Goal: Task Accomplishment & Management: Manage account settings

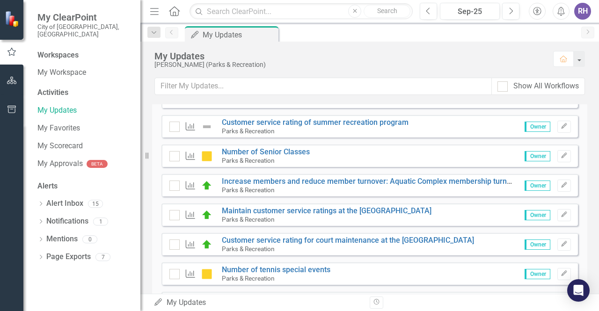
scroll to position [609, 0]
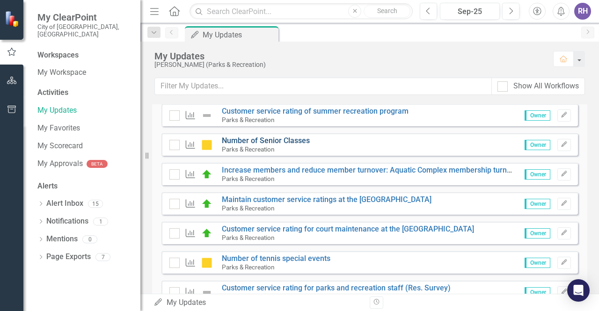
click at [278, 141] on link "Number of Senior Classes" at bounding box center [266, 140] width 88 height 9
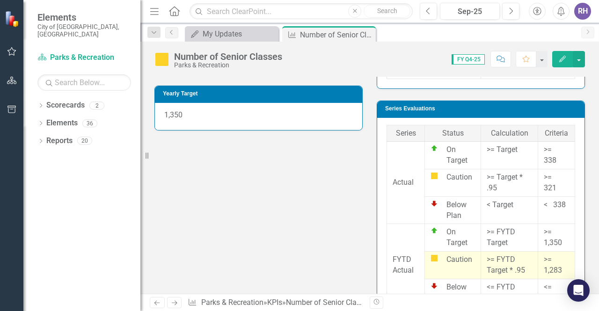
scroll to position [281, 0]
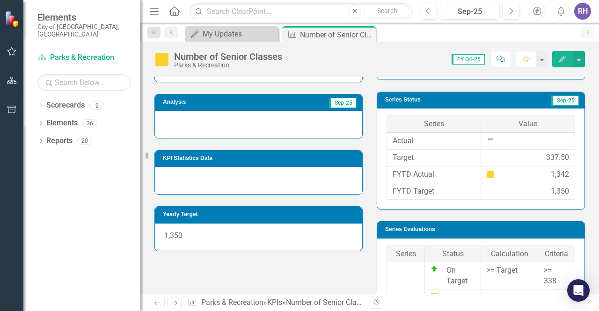
click at [565, 57] on icon "Edit" at bounding box center [563, 59] width 8 height 7
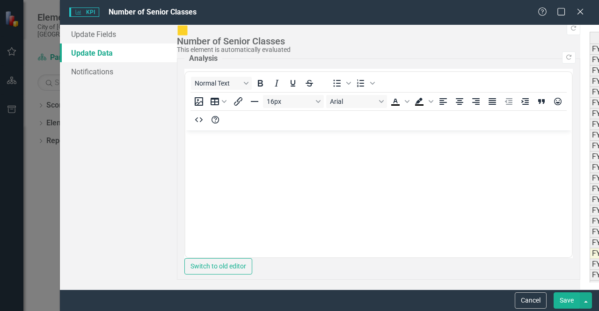
scroll to position [0, 0]
type textarea "385"
click at [510, 16] on div "KPI KPI Number of Senior Classes" at bounding box center [303, 12] width 469 height 11
click at [566, 295] on button "Save" at bounding box center [567, 301] width 26 height 16
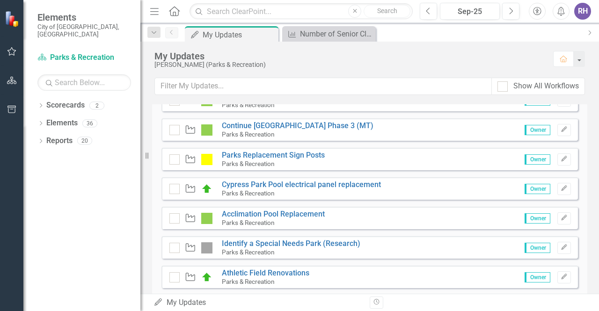
scroll to position [375, 0]
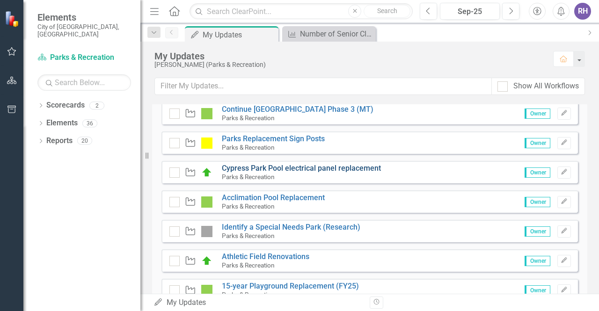
click at [265, 169] on link "Cypress Park Pool electrical panel replacement" at bounding box center [301, 168] width 159 height 9
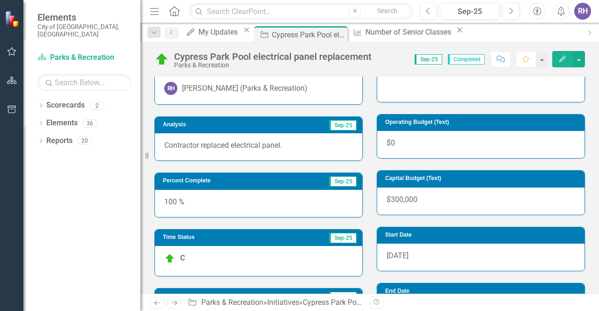
scroll to position [140, 0]
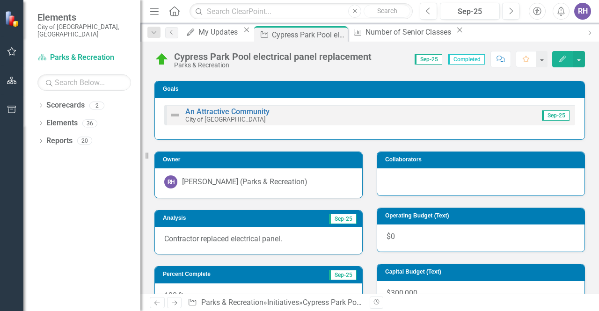
click at [465, 59] on span "Completed" at bounding box center [466, 59] width 37 height 10
click at [566, 55] on button "Edit" at bounding box center [562, 59] width 21 height 16
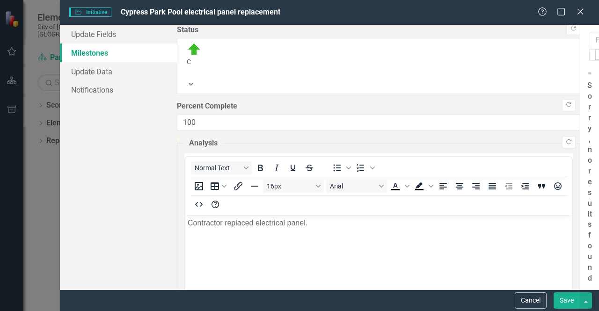
scroll to position [0, 0]
click at [580, 14] on icon "Close" at bounding box center [580, 11] width 12 height 9
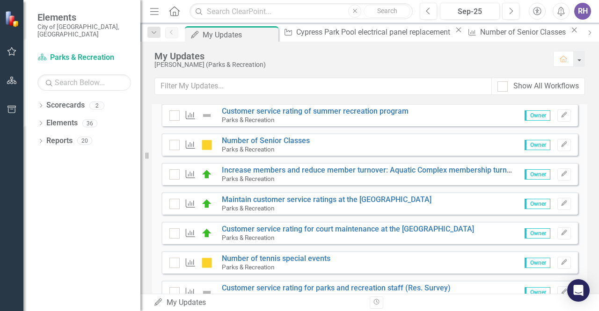
scroll to position [655, 0]
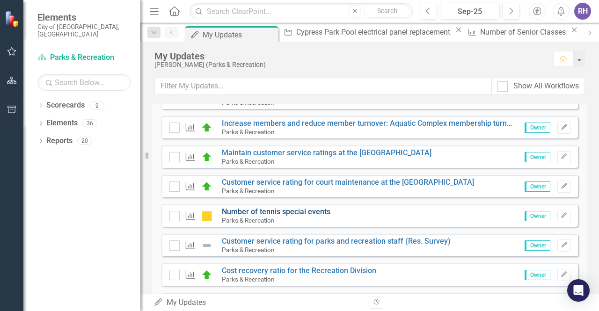
click at [269, 211] on link "Number of tennis special events" at bounding box center [276, 211] width 109 height 9
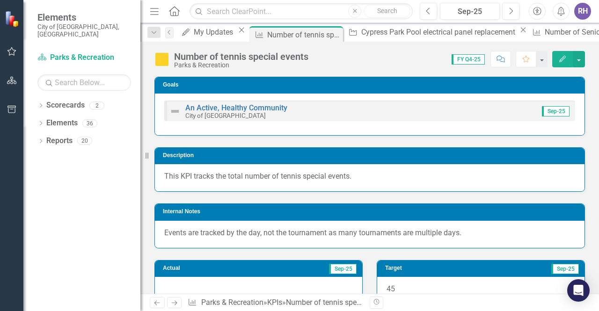
click at [559, 61] on icon "Edit" at bounding box center [563, 59] width 8 height 7
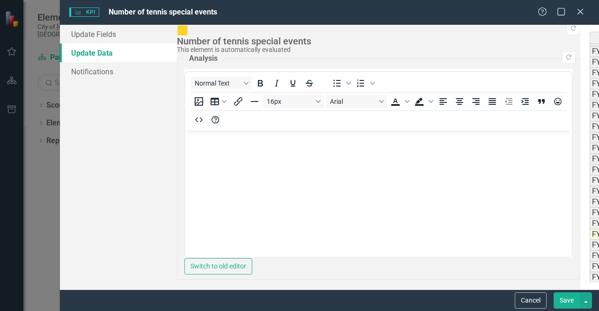
scroll to position [20, 0]
type textarea "11"
click at [568, 301] on button "Save" at bounding box center [567, 301] width 26 height 16
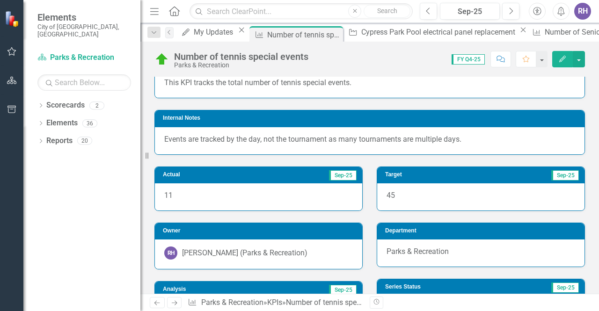
scroll to position [0, 0]
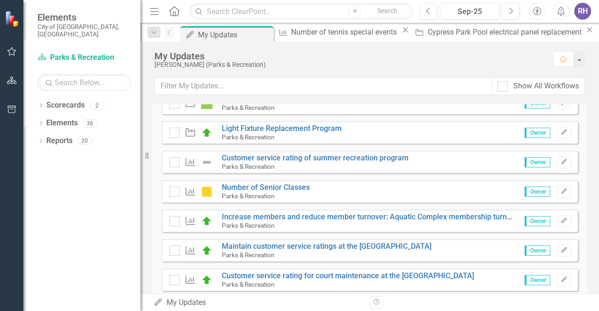
scroll to position [609, 0]
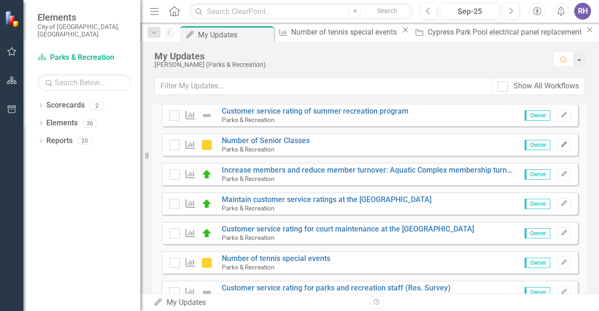
click at [561, 144] on icon "button" at bounding box center [564, 145] width 6 height 6
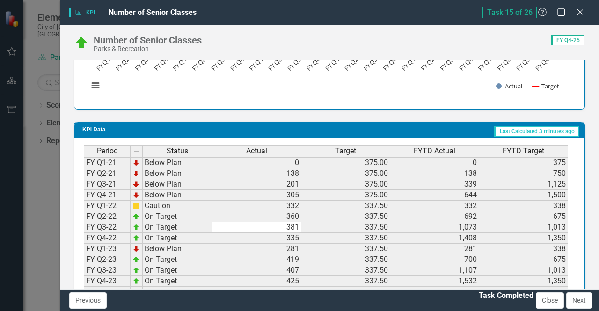
scroll to position [702, 0]
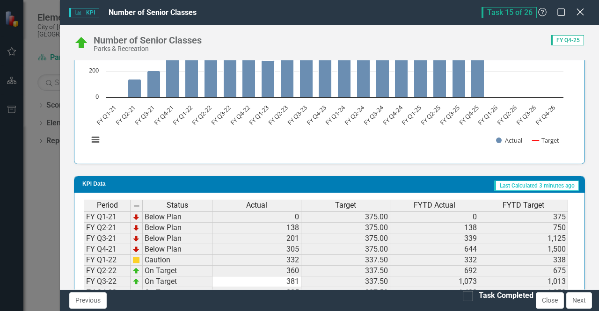
click at [580, 14] on icon "Close" at bounding box center [580, 11] width 12 height 9
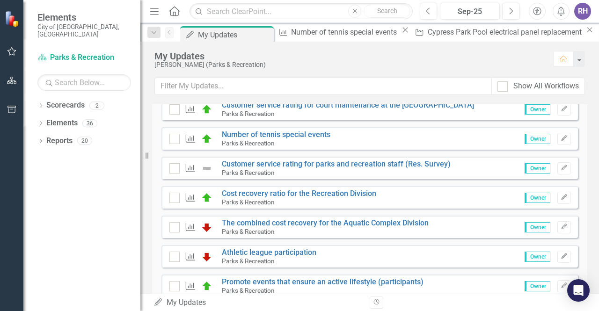
scroll to position [749, 0]
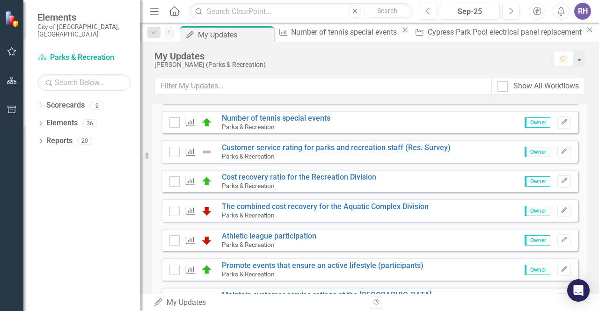
click at [536, 209] on span "Owner" at bounding box center [538, 211] width 26 height 10
click at [377, 206] on link "The combined cost recovery for the Aquatic Complex Division" at bounding box center [325, 206] width 207 height 9
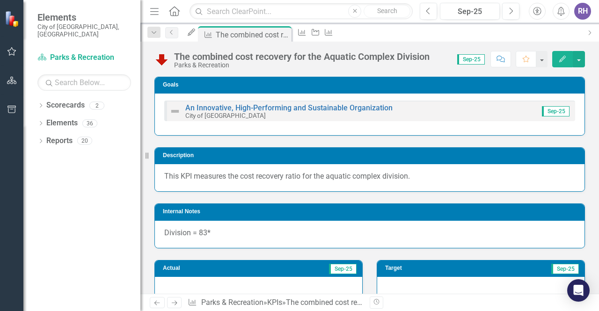
click at [563, 55] on button "Edit" at bounding box center [562, 59] width 21 height 16
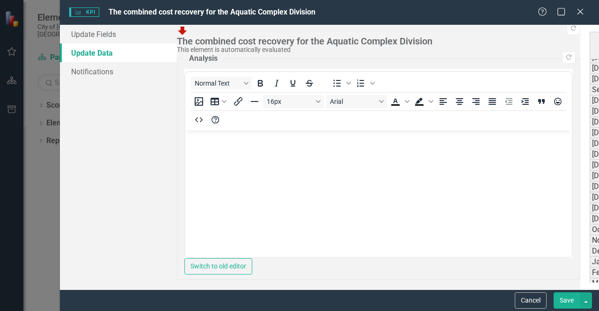
scroll to position [187, 0]
click at [581, 10] on icon "Close" at bounding box center [580, 11] width 12 height 9
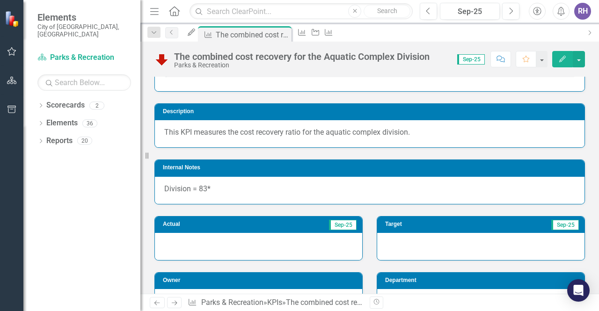
scroll to position [0, 0]
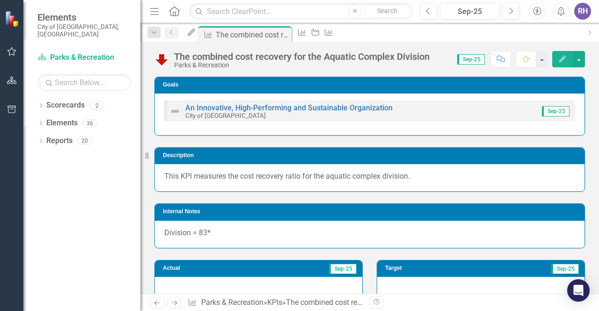
click at [155, 299] on link "Previous" at bounding box center [157, 302] width 15 height 11
click at [68, 52] on link "Scorecard Parks & Recreation" at bounding box center [84, 57] width 94 height 11
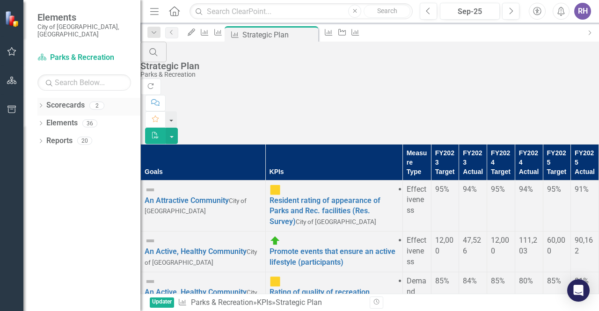
click at [70, 103] on div "Scorecards" at bounding box center [65, 105] width 38 height 15
click at [62, 118] on link "Elements" at bounding box center [61, 123] width 31 height 11
click at [39, 121] on div "Dropdown" at bounding box center [40, 125] width 7 height 8
click at [35, 157] on icon "Dropdown" at bounding box center [31, 159] width 7 height 5
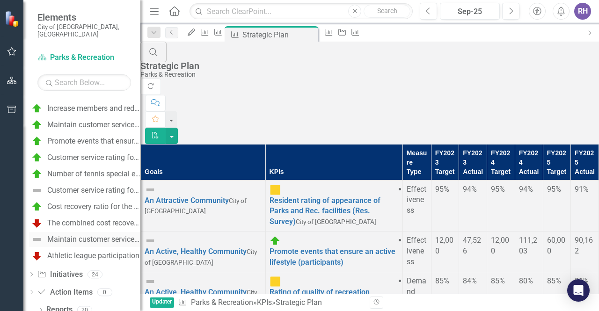
scroll to position [100, 0]
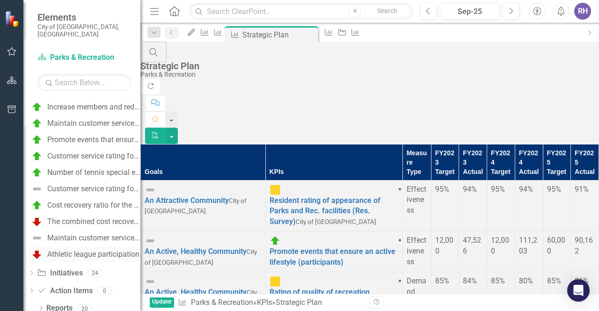
click at [91, 252] on link "Athletic league participation" at bounding box center [84, 254] width 110 height 15
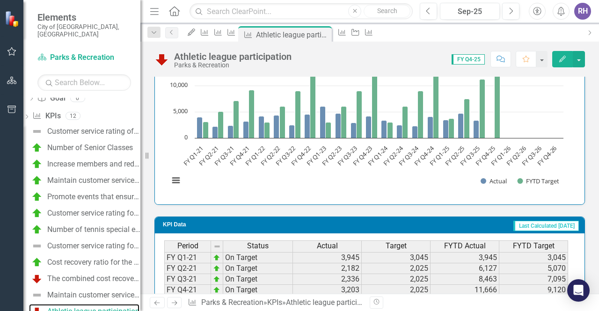
scroll to position [983, 0]
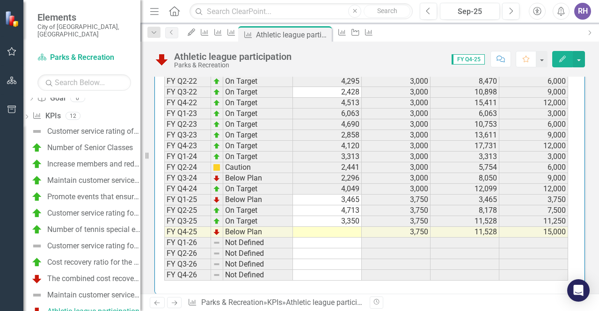
click at [563, 57] on icon "Edit" at bounding box center [563, 59] width 8 height 7
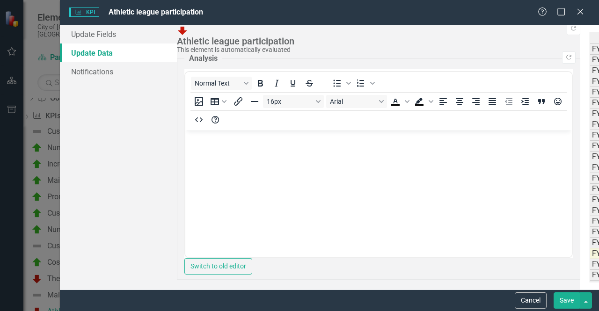
scroll to position [20, 0]
type textarea "6845"
click at [486, 303] on div "Cancel Save" at bounding box center [329, 301] width 539 height 22
click at [571, 299] on button "Save" at bounding box center [567, 301] width 26 height 16
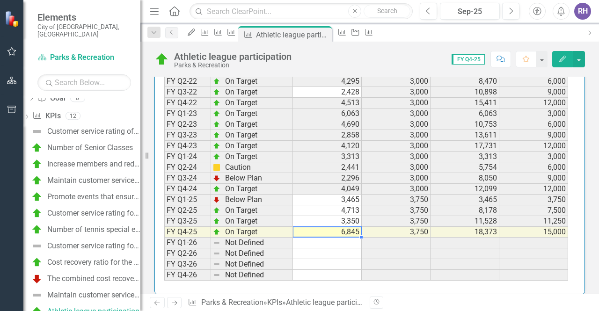
click at [343, 235] on td "6,845" at bounding box center [327, 232] width 69 height 11
click at [560, 59] on icon "Edit" at bounding box center [563, 59] width 8 height 7
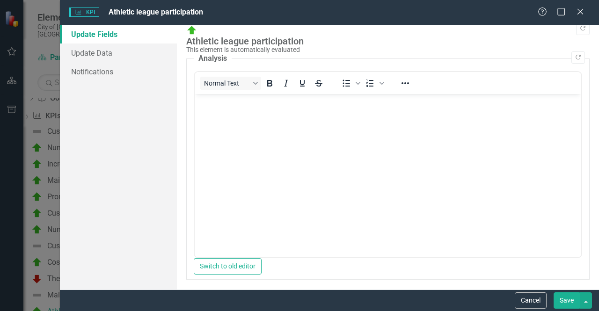
scroll to position [0, 0]
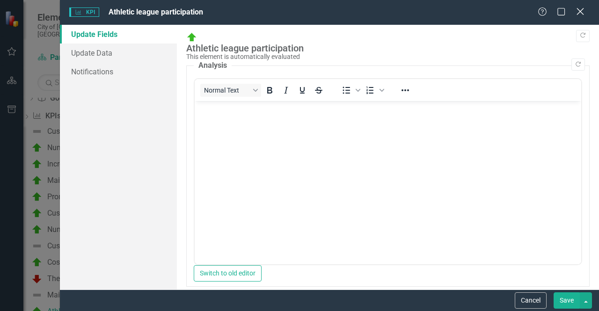
click at [580, 11] on icon "Close" at bounding box center [580, 11] width 12 height 9
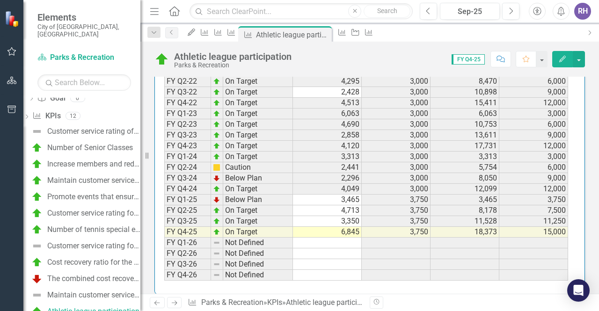
click at [557, 59] on button "Edit" at bounding box center [562, 59] width 21 height 16
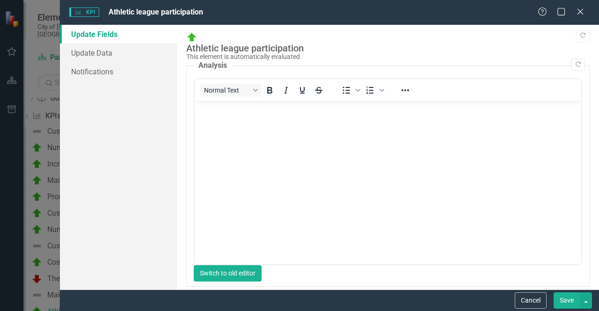
click at [262, 272] on button "Switch to old editor" at bounding box center [228, 273] width 68 height 16
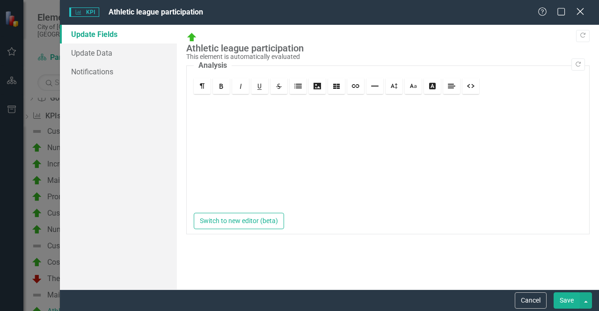
click at [583, 9] on icon at bounding box center [580, 11] width 7 height 7
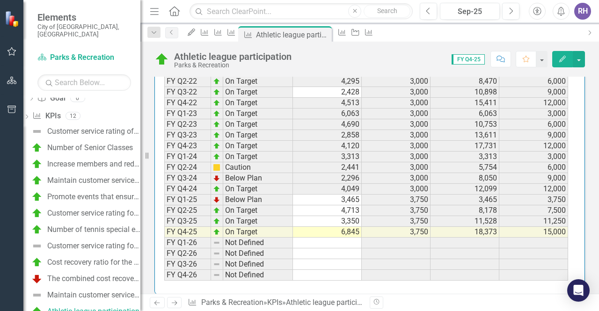
click at [340, 230] on td "6,845" at bounding box center [327, 232] width 69 height 11
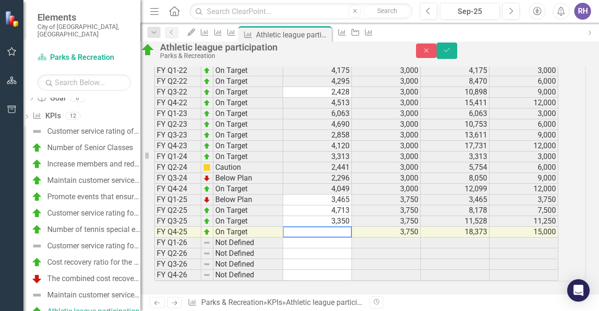
scroll to position [989, 0]
type textarea "6"
type textarea "5814"
click at [457, 58] on button "Save" at bounding box center [447, 51] width 21 height 16
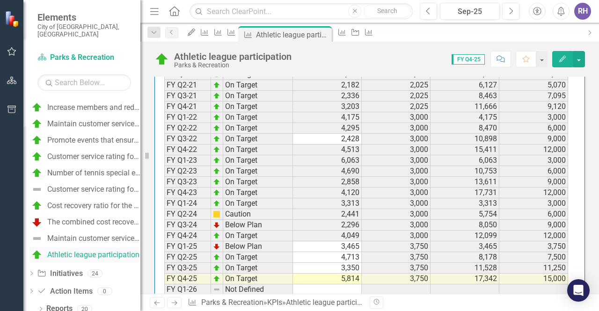
scroll to position [100, 0]
click at [76, 270] on link "Initiative Initiatives" at bounding box center [59, 273] width 45 height 11
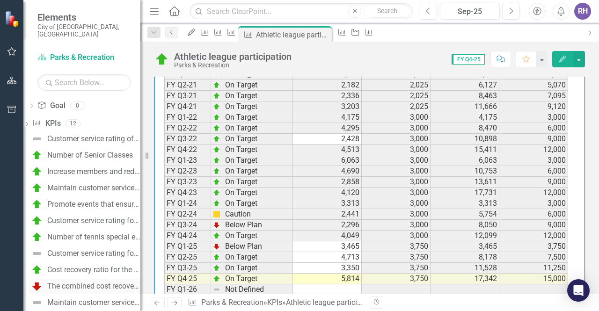
scroll to position [0, 0]
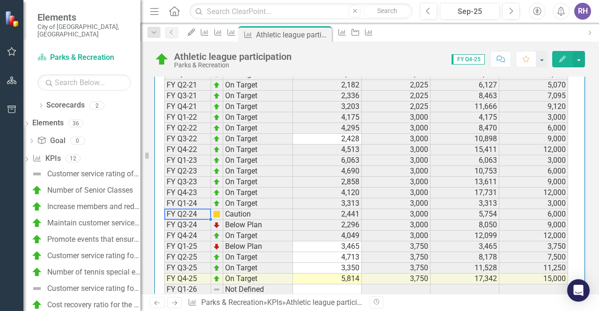
click at [191, 215] on td "FY Q2-24" at bounding box center [187, 214] width 47 height 11
click at [329, 279] on td "5,814" at bounding box center [327, 279] width 69 height 11
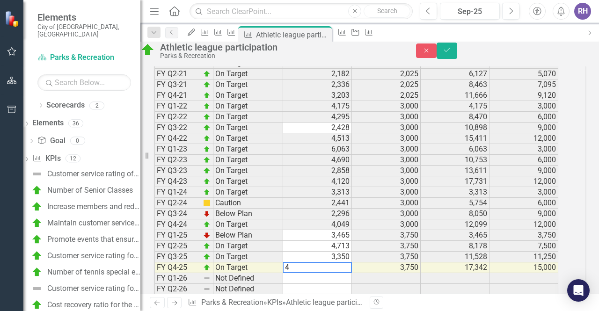
scroll to position [942, 0]
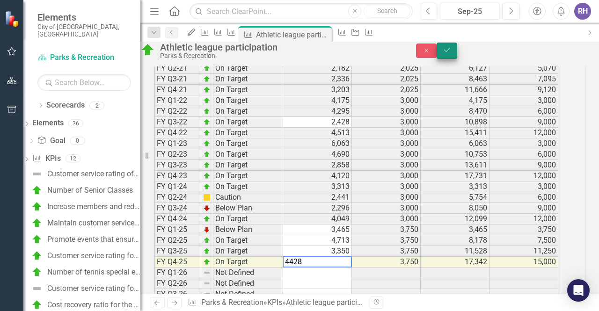
type textarea "4428"
click at [457, 56] on button "Save" at bounding box center [447, 51] width 21 height 16
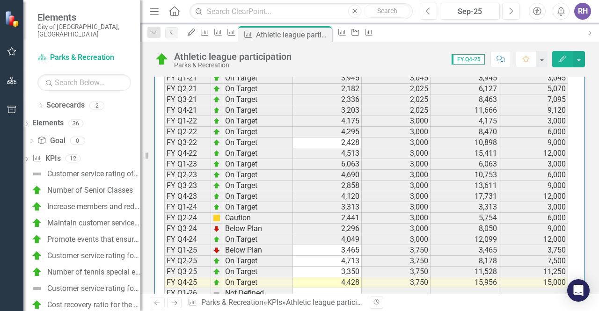
scroll to position [936, 0]
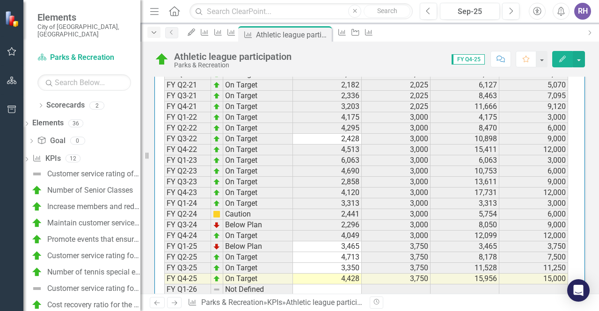
click at [155, 31] on icon "Dropdown" at bounding box center [154, 32] width 8 height 7
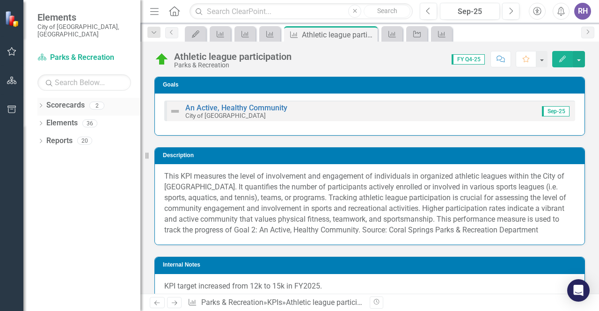
click at [42, 103] on div "Dropdown" at bounding box center [40, 107] width 7 height 8
click at [91, 118] on link "City of [GEOGRAPHIC_DATA]" at bounding box center [95, 123] width 89 height 11
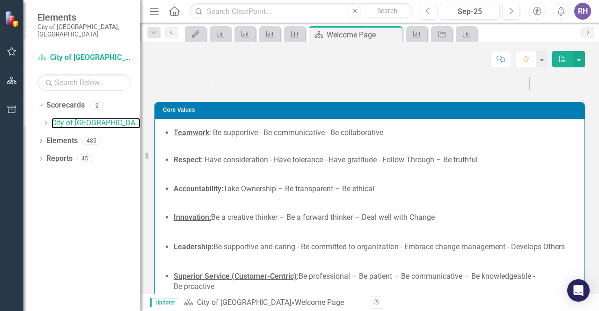
scroll to position [188, 0]
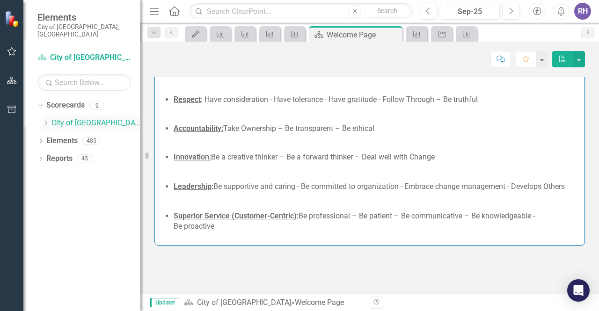
click at [44, 120] on icon "Dropdown" at bounding box center [45, 123] width 7 height 6
click at [41, 102] on icon "Dropdown" at bounding box center [39, 105] width 5 height 7
click at [41, 122] on icon "Dropdown" at bounding box center [40, 124] width 7 height 5
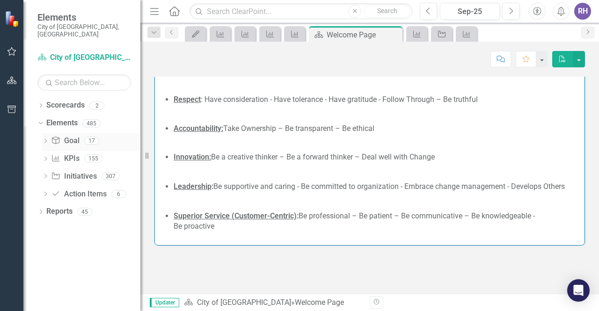
click at [44, 140] on icon "Dropdown" at bounding box center [45, 142] width 7 height 5
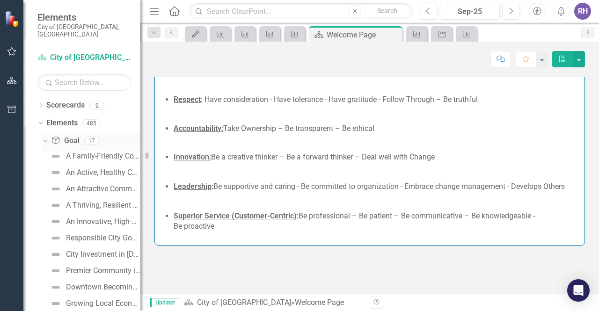
click at [46, 137] on icon "Dropdown" at bounding box center [44, 140] width 5 height 7
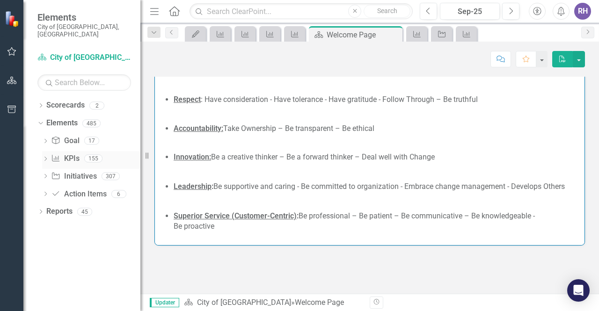
click at [45, 157] on icon "Dropdown" at bounding box center [45, 159] width 7 height 5
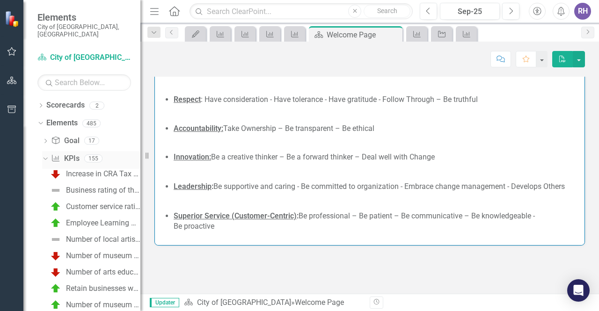
click at [46, 155] on icon "Dropdown" at bounding box center [44, 158] width 5 height 7
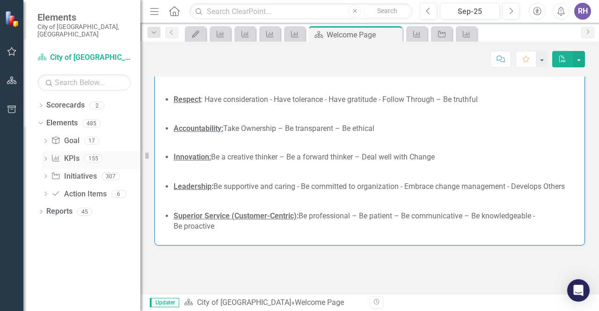
click at [68, 154] on link "KPI KPIs" at bounding box center [65, 159] width 28 height 11
drag, startPoint x: 44, startPoint y: 151, endPoint x: 51, endPoint y: 150, distance: 6.1
click at [44, 157] on icon "Dropdown" at bounding box center [45, 159] width 7 height 5
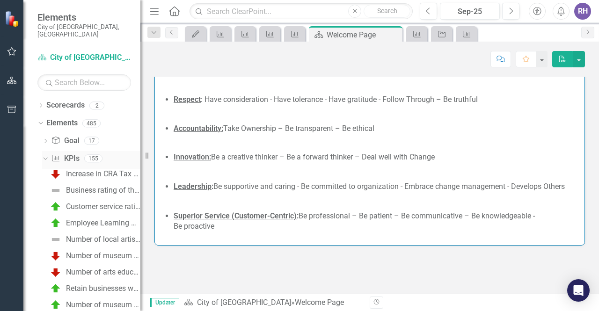
click at [75, 154] on link "KPI KPIs" at bounding box center [65, 159] width 28 height 11
click at [76, 154] on link "KPI KPIs" at bounding box center [65, 159] width 28 height 11
click at [49, 151] on div "Dropdown KPI KPIs 155" at bounding box center [91, 160] width 98 height 18
click at [45, 155] on icon "Dropdown" at bounding box center [44, 158] width 5 height 7
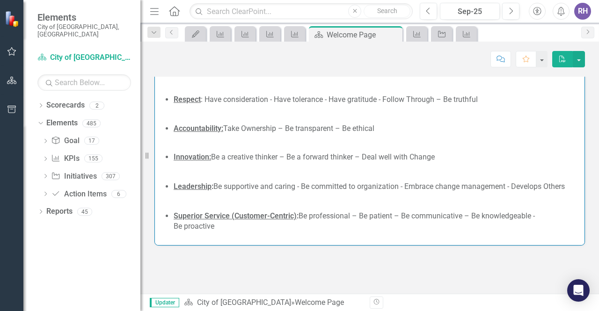
click at [172, 8] on icon at bounding box center [174, 11] width 11 height 10
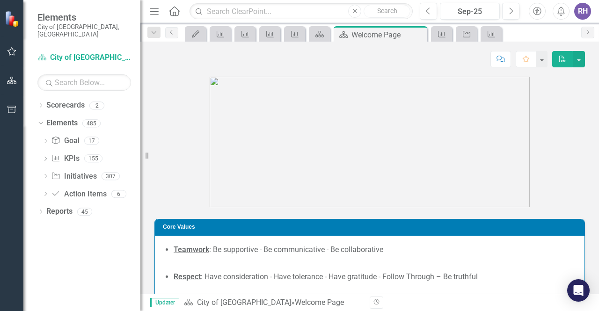
click at [154, 7] on icon "Menu" at bounding box center [154, 11] width 12 height 10
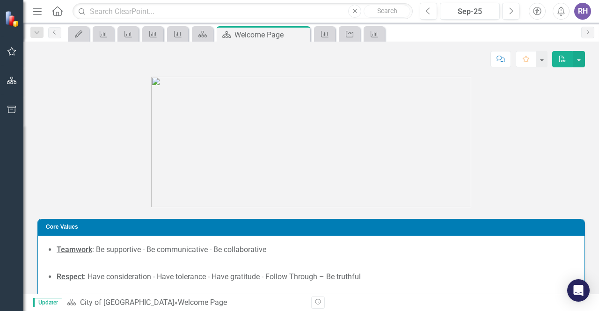
click at [40, 12] on icon "Menu" at bounding box center [37, 11] width 12 height 10
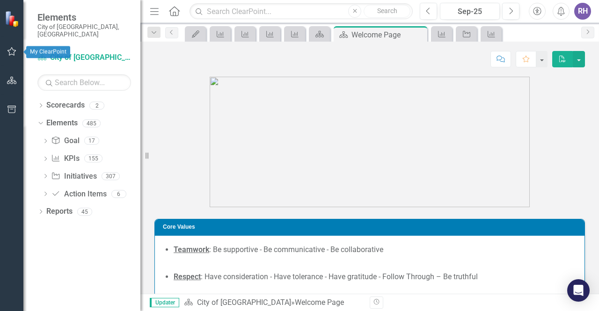
click at [10, 53] on icon "button" at bounding box center [12, 51] width 10 height 7
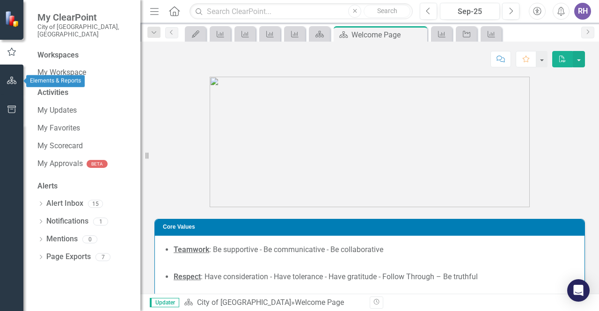
click at [15, 85] on button "button" at bounding box center [11, 81] width 21 height 20
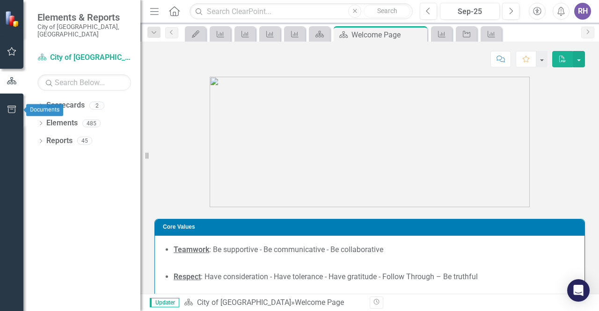
click at [11, 113] on icon "button" at bounding box center [12, 109] width 10 height 7
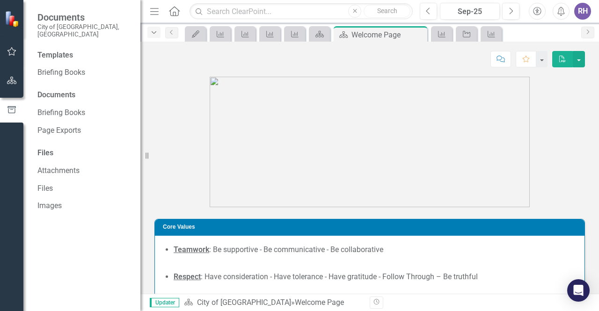
click at [151, 34] on icon "Dropdown" at bounding box center [154, 32] width 8 height 7
